Goal: Task Accomplishment & Management: Use online tool/utility

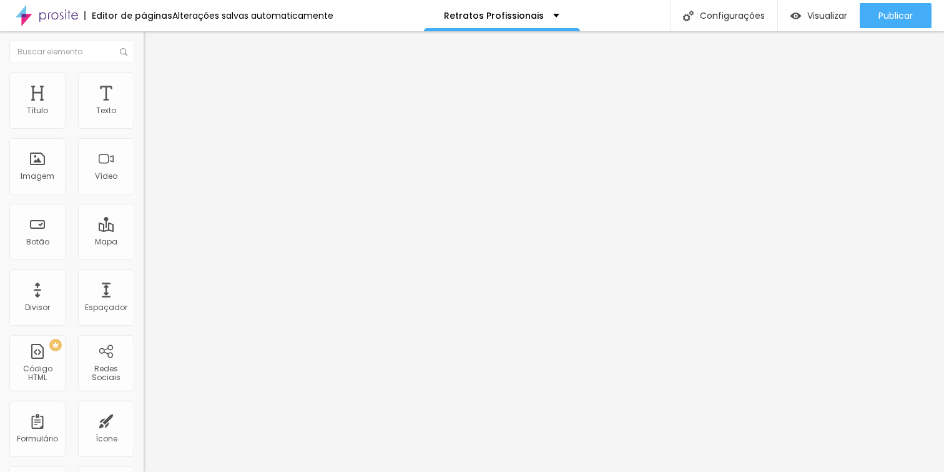
click at [153, 45] on img "button" at bounding box center [158, 46] width 10 height 10
click at [144, 132] on span "Editar perguntas" at bounding box center [179, 127] width 71 height 11
drag, startPoint x: 324, startPoint y: 189, endPoint x: 682, endPoint y: 196, distance: 357.4
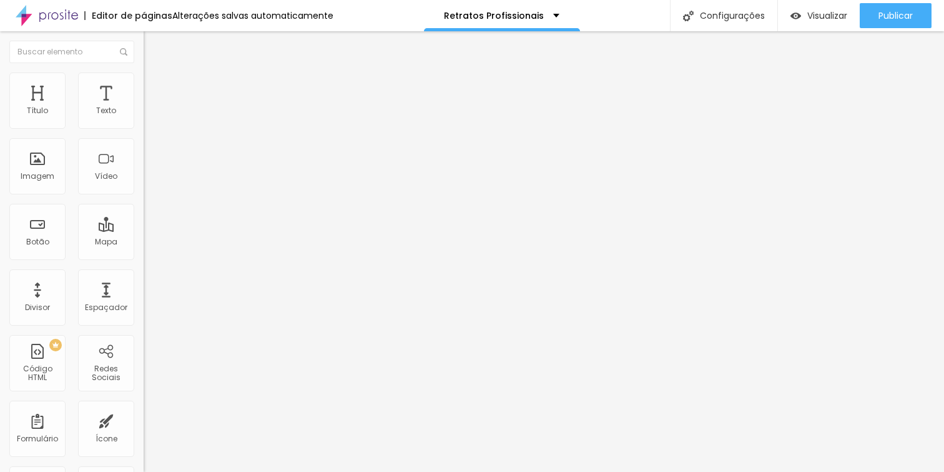
drag, startPoint x: 723, startPoint y: 317, endPoint x: 747, endPoint y: 320, distance: 23.9
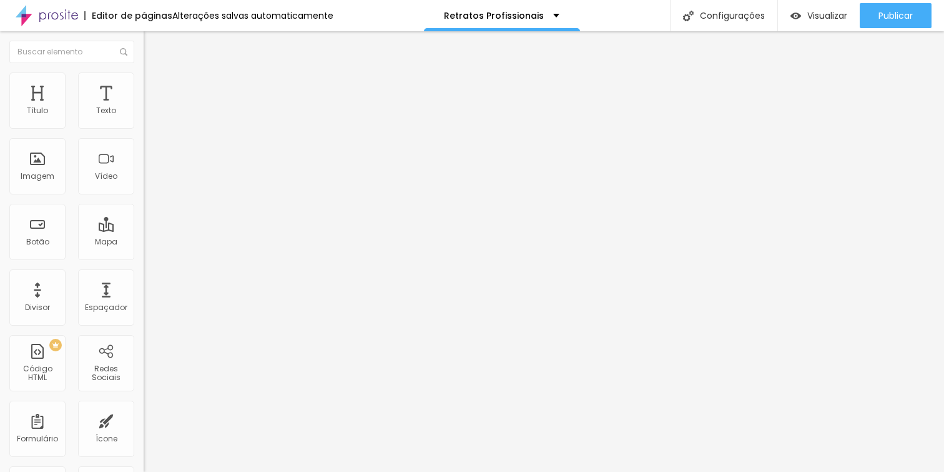
click at [144, 132] on span "Editar perguntas" at bounding box center [179, 127] width 71 height 11
drag, startPoint x: 178, startPoint y: 242, endPoint x: 177, endPoint y: 181, distance: 61.2
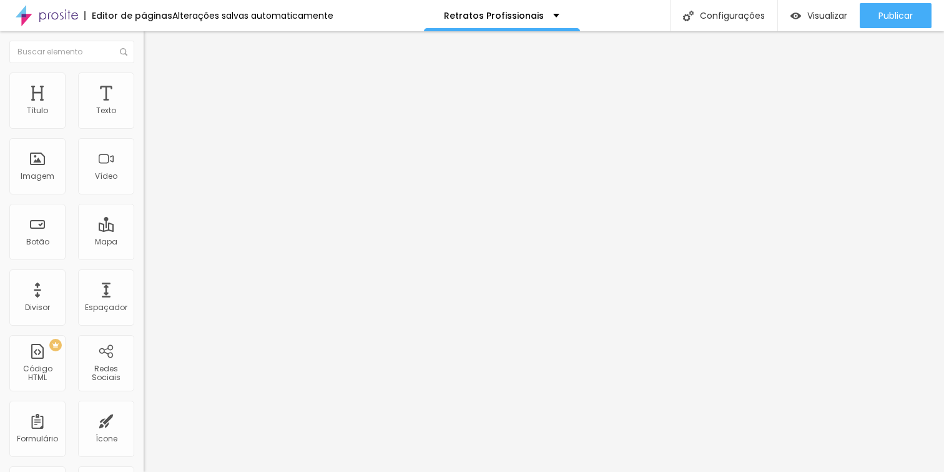
drag, startPoint x: 642, startPoint y: 374, endPoint x: 660, endPoint y: 382, distance: 20.4
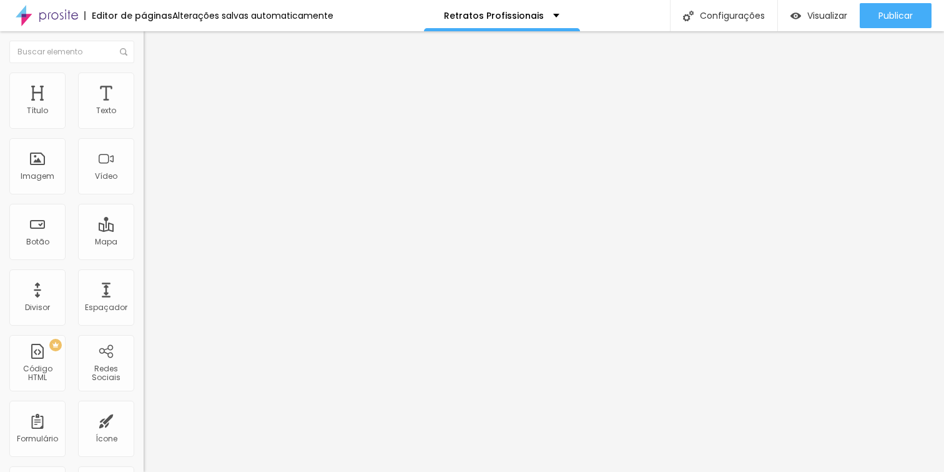
drag, startPoint x: 605, startPoint y: 361, endPoint x: 325, endPoint y: 377, distance: 280.9
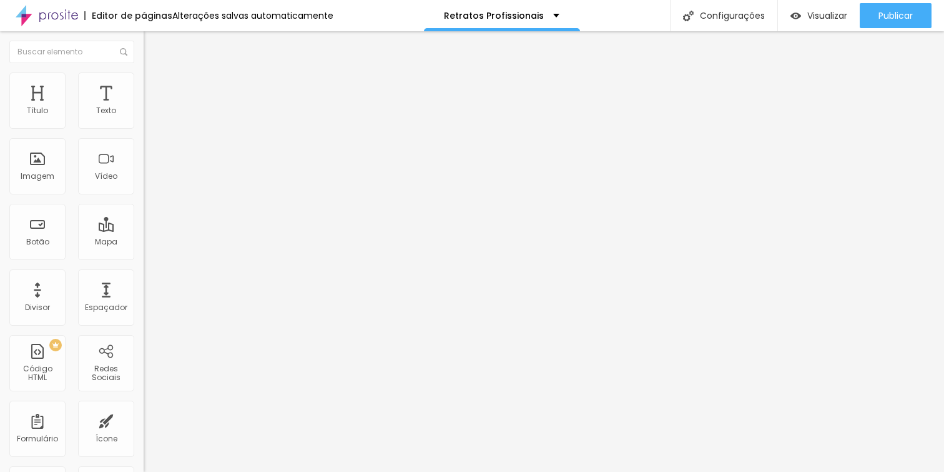
drag, startPoint x: 462, startPoint y: 374, endPoint x: 357, endPoint y: 385, distance: 105.6
drag, startPoint x: 385, startPoint y: 362, endPoint x: 595, endPoint y: 357, distance: 209.9
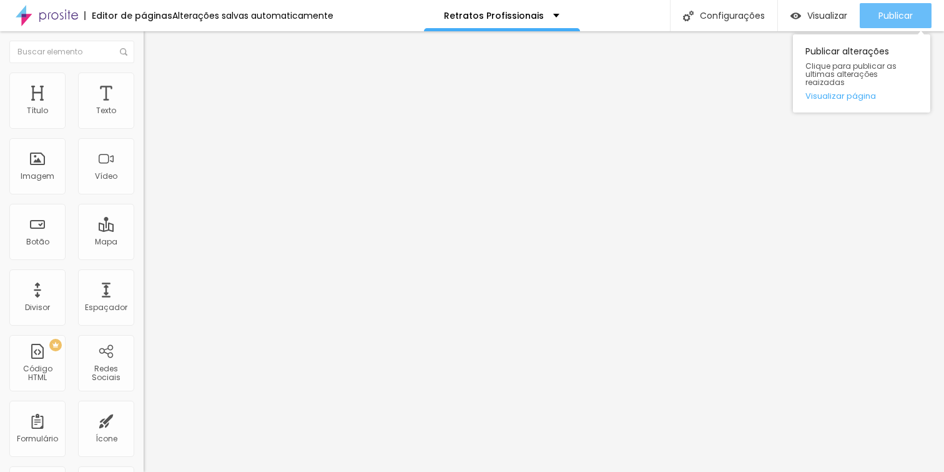
click at [892, 16] on span "Publicar" at bounding box center [896, 16] width 34 height 10
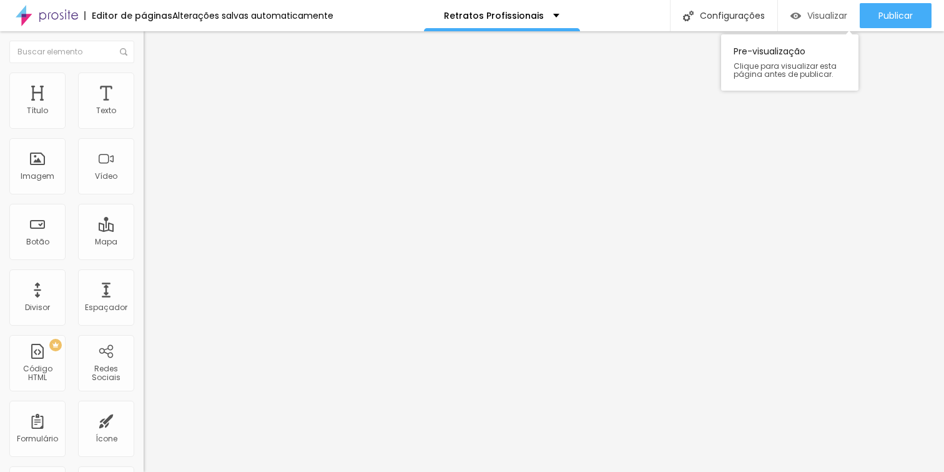
click at [801, 15] on div "Visualizar" at bounding box center [819, 16] width 57 height 11
click at [144, 132] on span "Editar perguntas" at bounding box center [179, 127] width 71 height 11
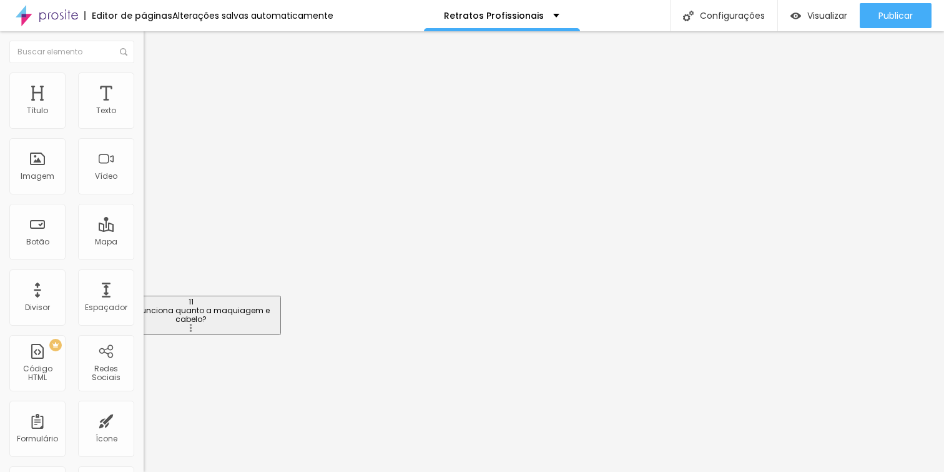
drag, startPoint x: 189, startPoint y: 384, endPoint x: 176, endPoint y: 313, distance: 72.5
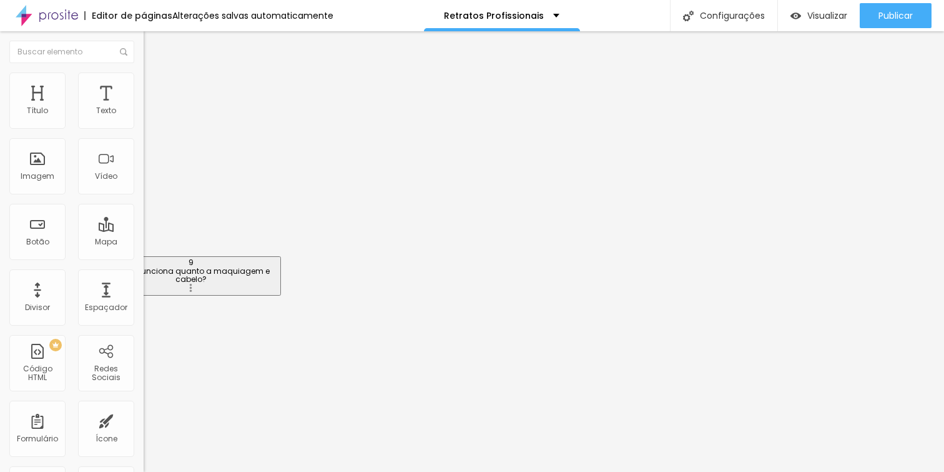
drag, startPoint x: 176, startPoint y: 313, endPoint x: 172, endPoint y: 277, distance: 35.7
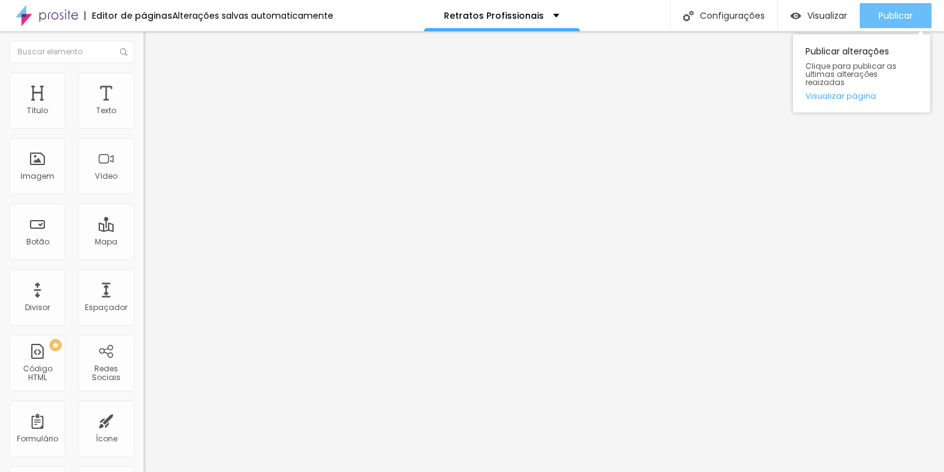
click at [901, 11] on span "Publicar" at bounding box center [896, 16] width 34 height 10
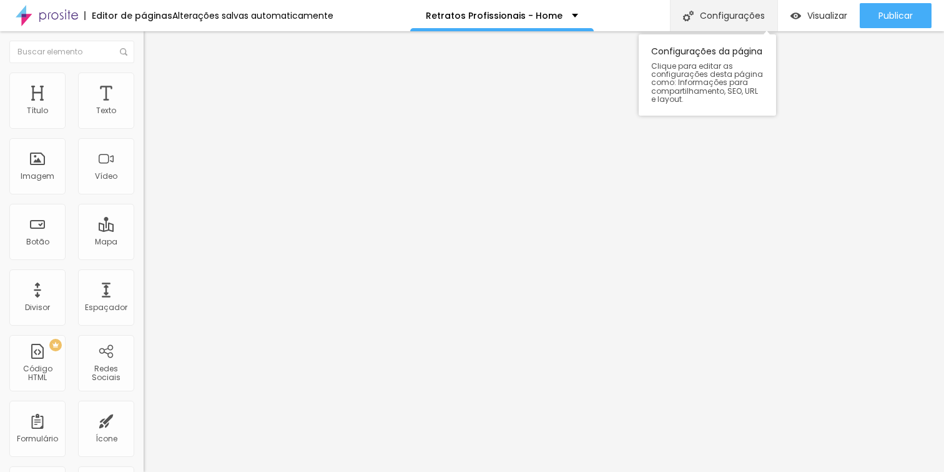
click at [745, 17] on div "Configurações" at bounding box center [723, 15] width 107 height 31
